Goal: Communication & Community: Share content

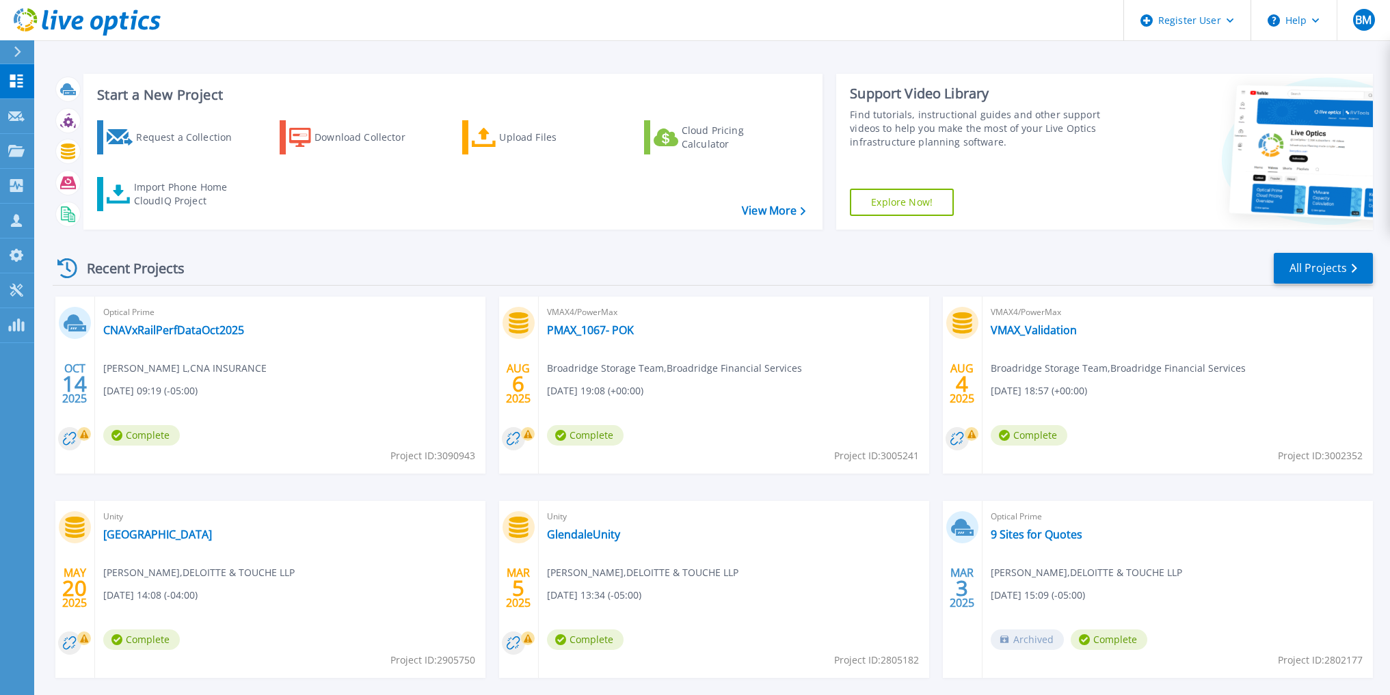
drag, startPoint x: 469, startPoint y: 315, endPoint x: 277, endPoint y: 325, distance: 192.3
click at [460, 316] on span "Optical Prime" at bounding box center [290, 312] width 374 height 15
click at [195, 329] on link "CNAVxRailPerfDataOct2025" at bounding box center [173, 330] width 141 height 14
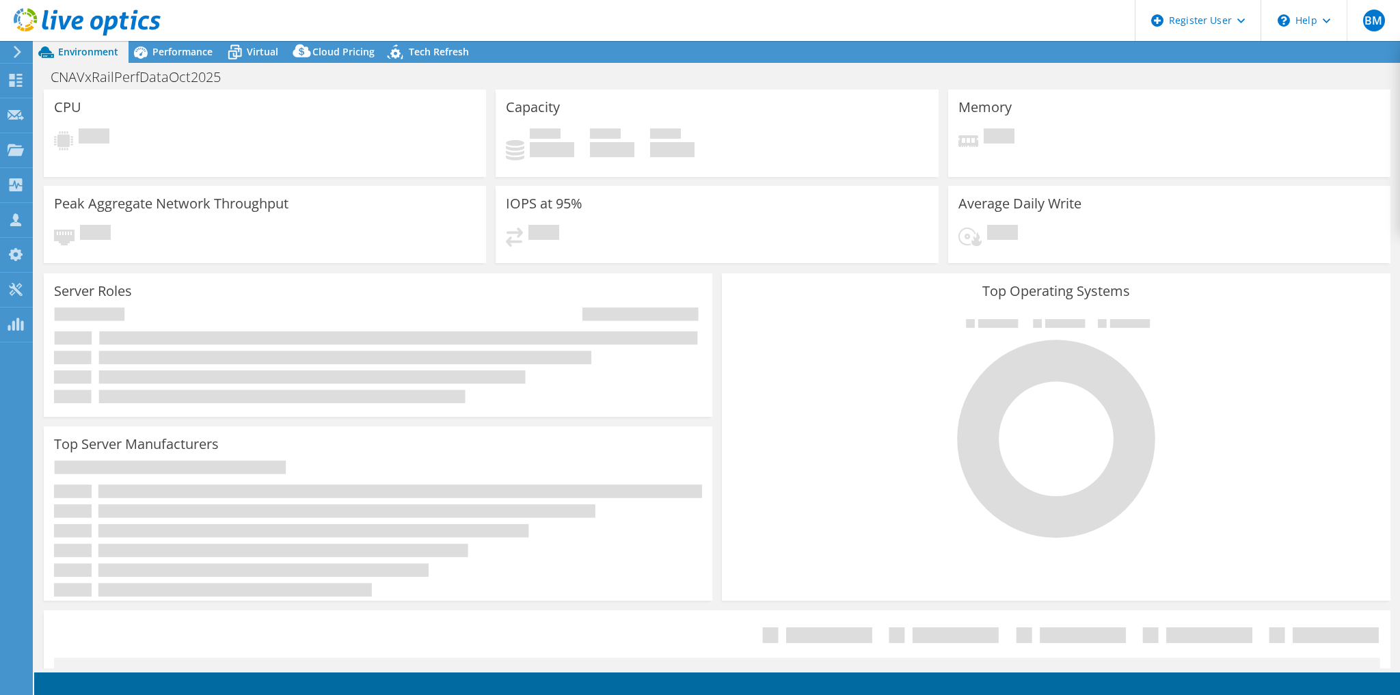
select select "USD"
select select "USEast"
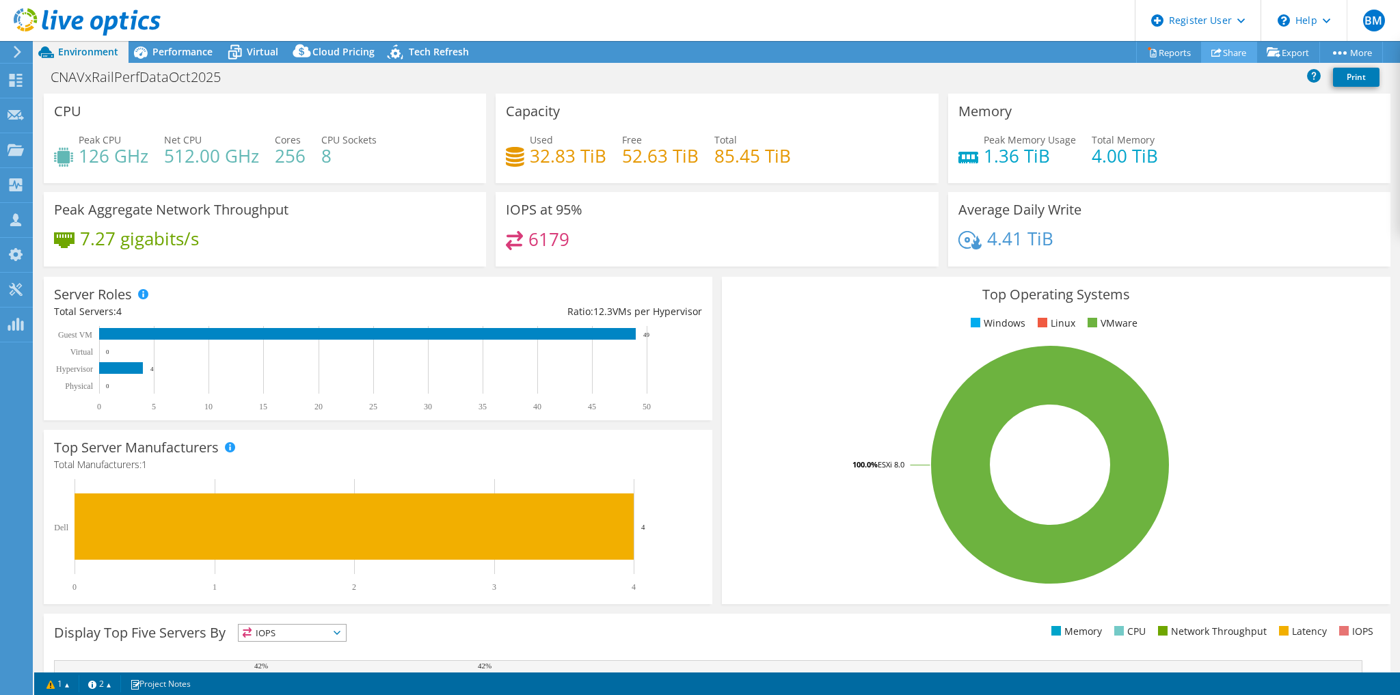
click at [1230, 53] on link "Share" at bounding box center [1229, 52] width 56 height 21
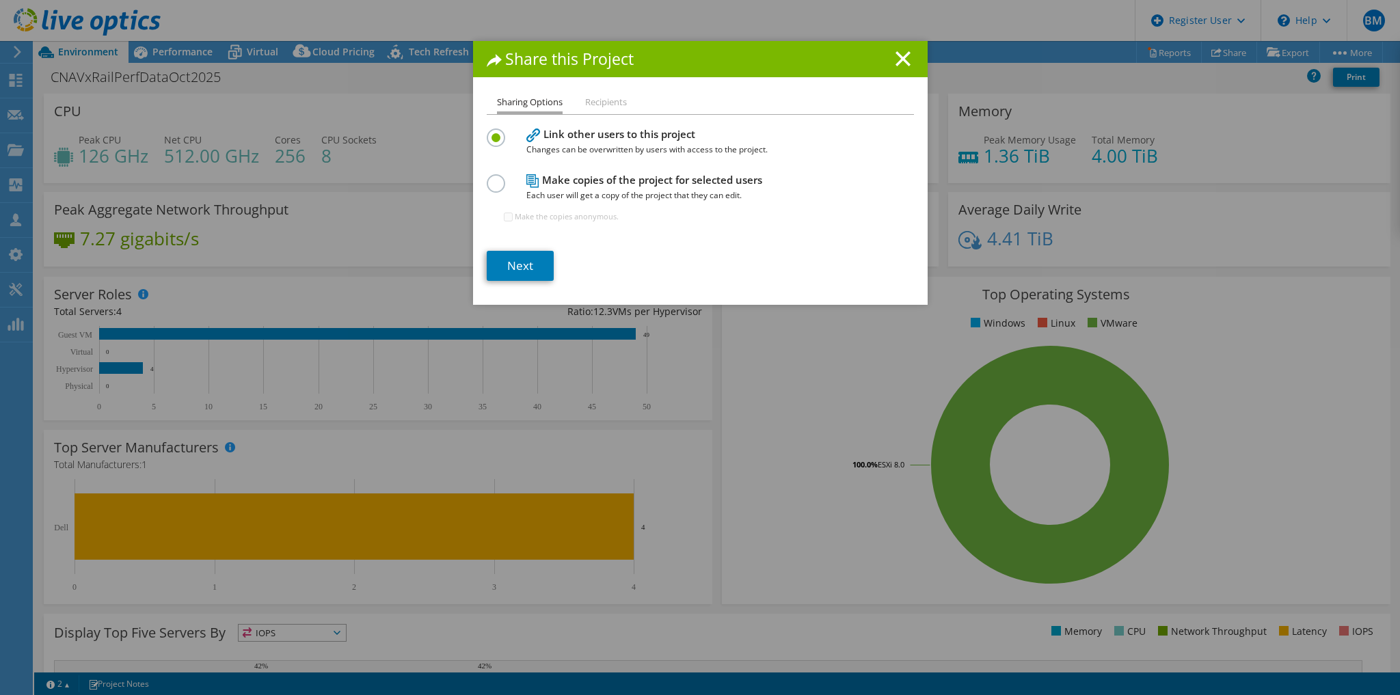
click at [595, 96] on li "Recipients" at bounding box center [606, 102] width 42 height 17
click at [513, 264] on link "Next" at bounding box center [520, 266] width 67 height 30
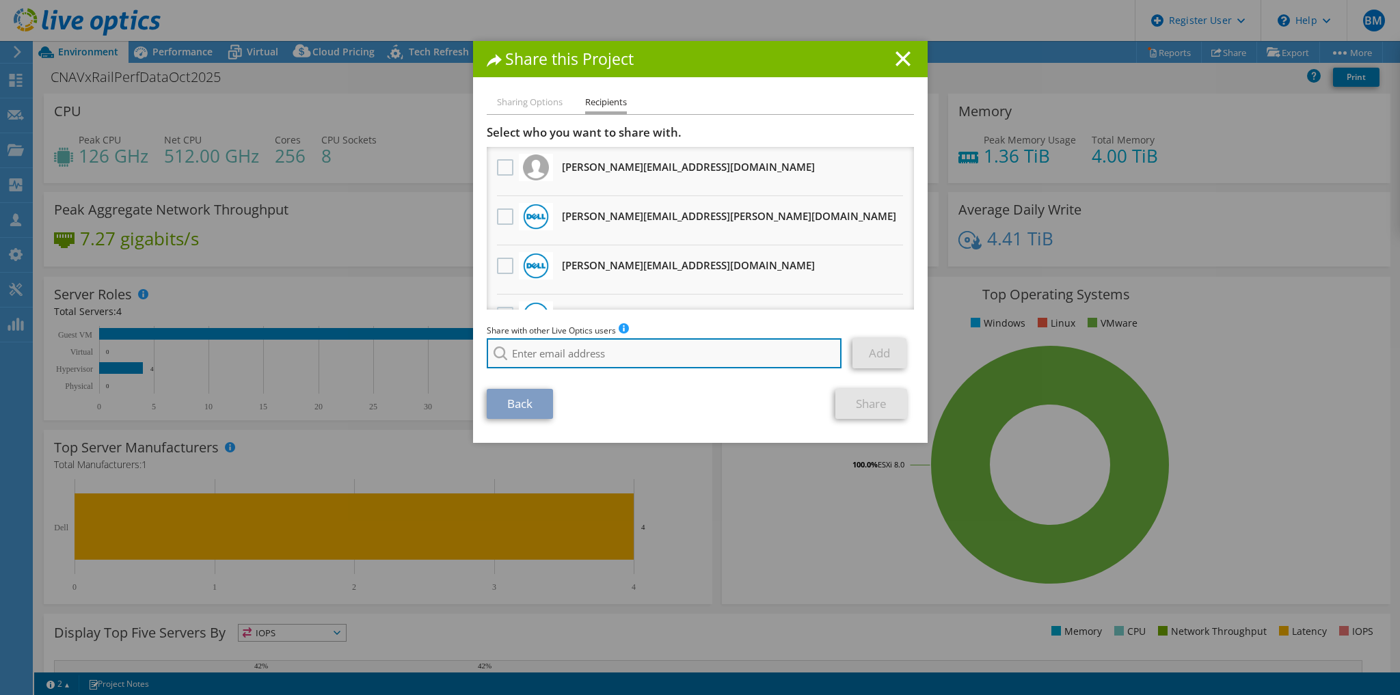
click at [596, 349] on input "search" at bounding box center [664, 353] width 355 height 30
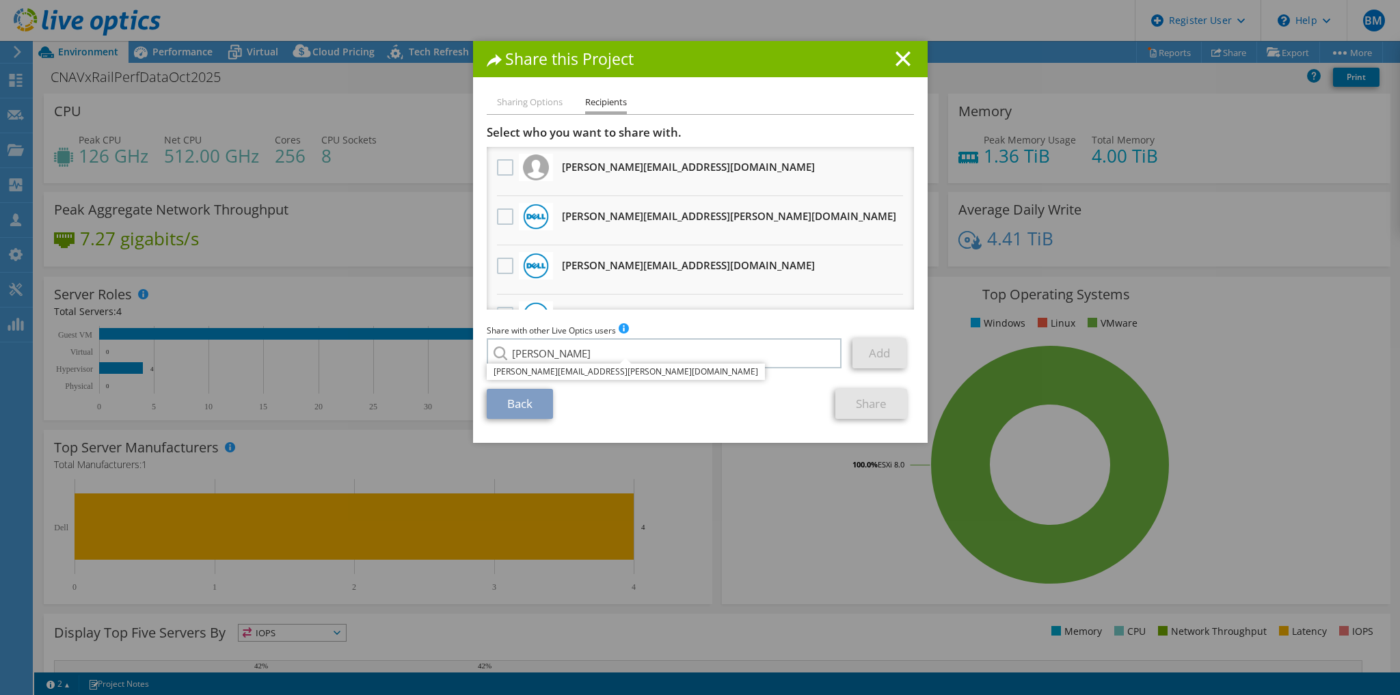
click at [566, 378] on li "[PERSON_NAME][EMAIL_ADDRESS][PERSON_NAME][DOMAIN_NAME]" at bounding box center [626, 372] width 278 height 16
type input "[PERSON_NAME][EMAIL_ADDRESS][PERSON_NAME][DOMAIN_NAME]"
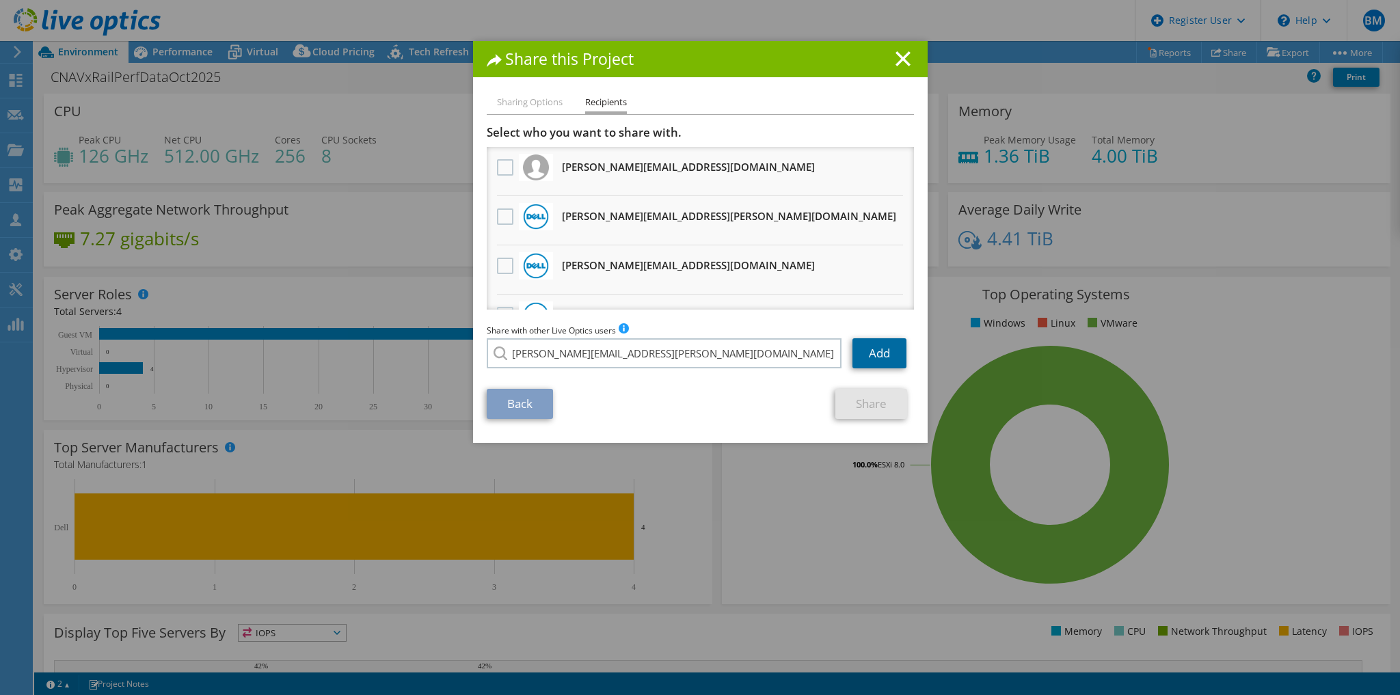
click at [869, 349] on link "Add" at bounding box center [879, 353] width 54 height 30
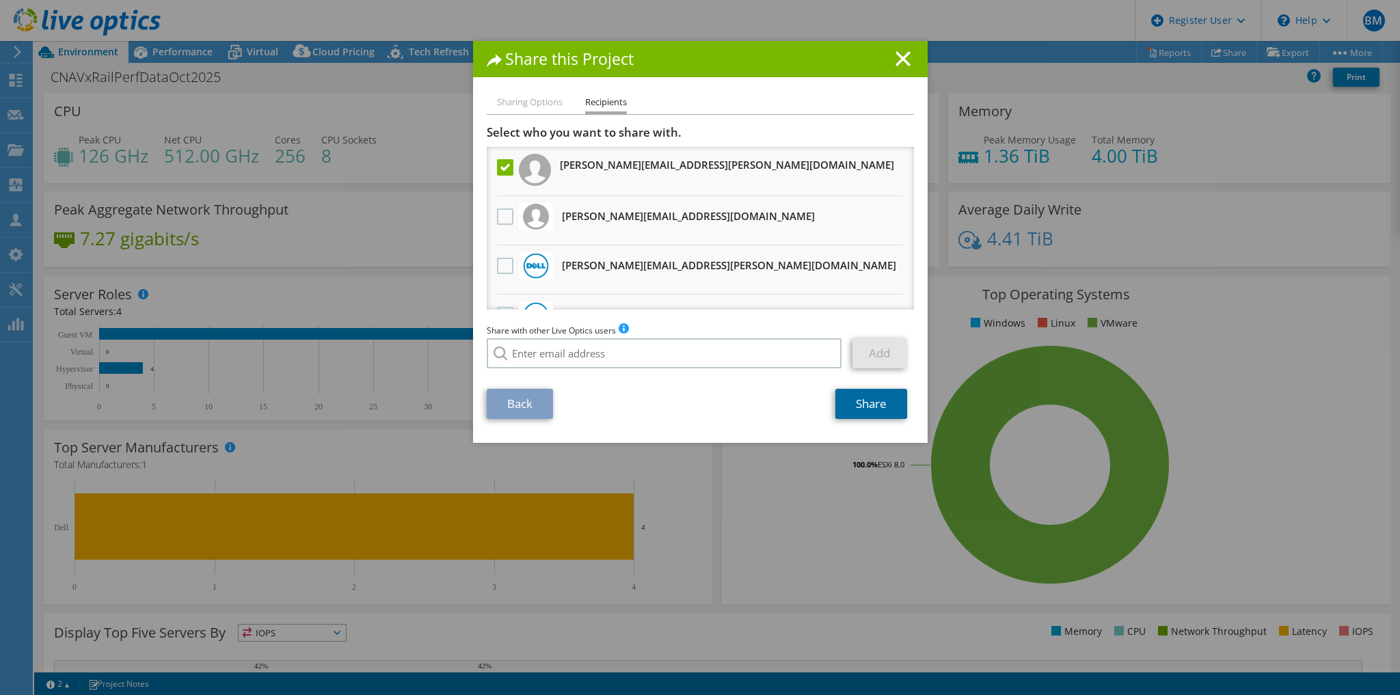
click at [839, 409] on link "Share" at bounding box center [871, 404] width 72 height 30
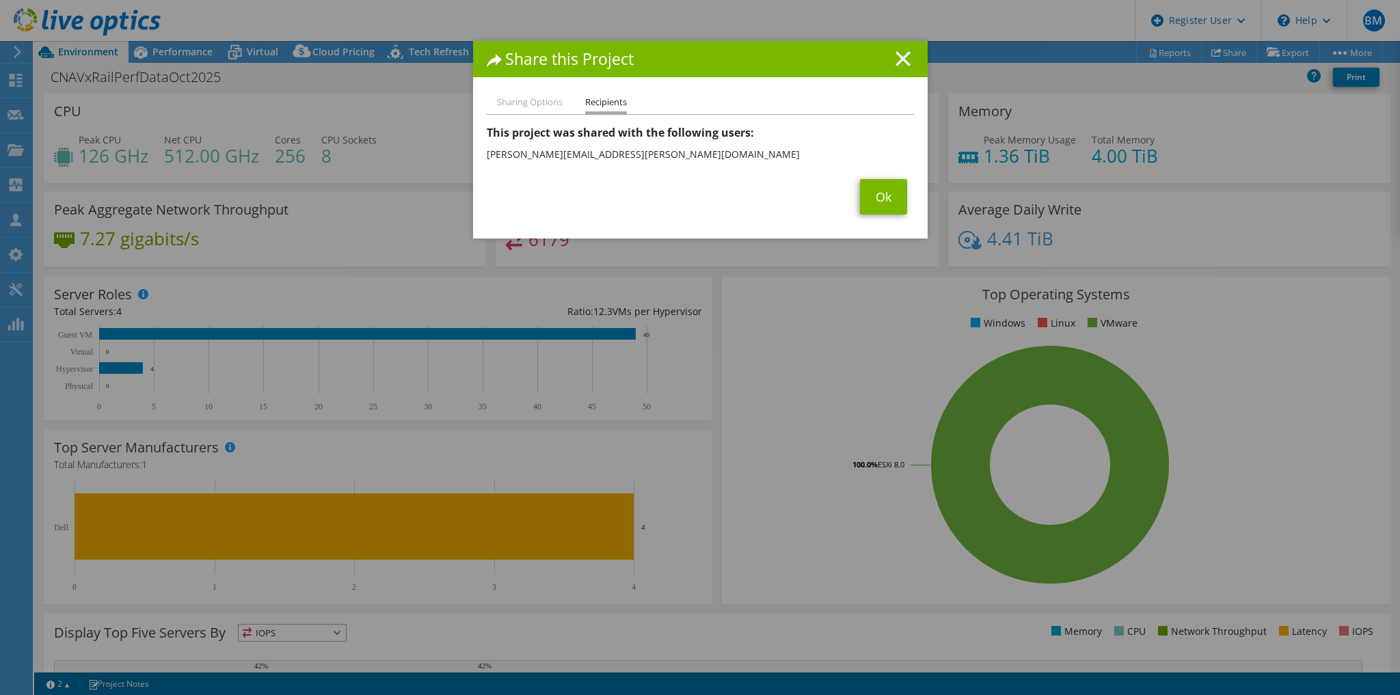
click at [904, 59] on icon at bounding box center [902, 58] width 15 height 15
